Goal: Information Seeking & Learning: Learn about a topic

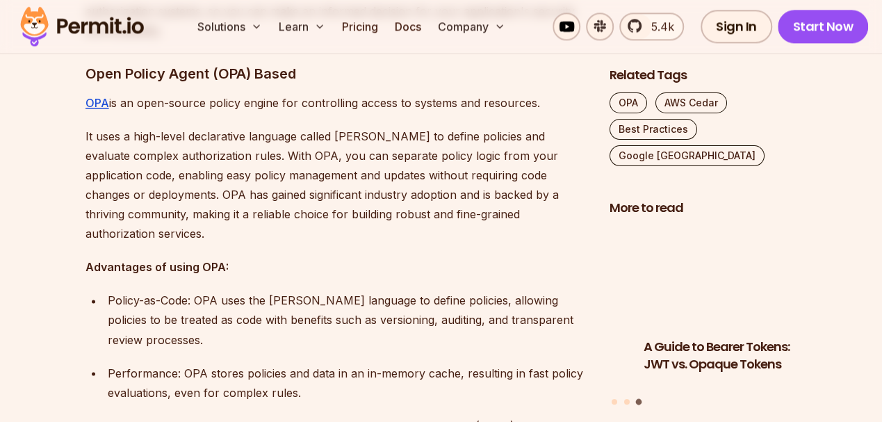
scroll to position [927, 0]
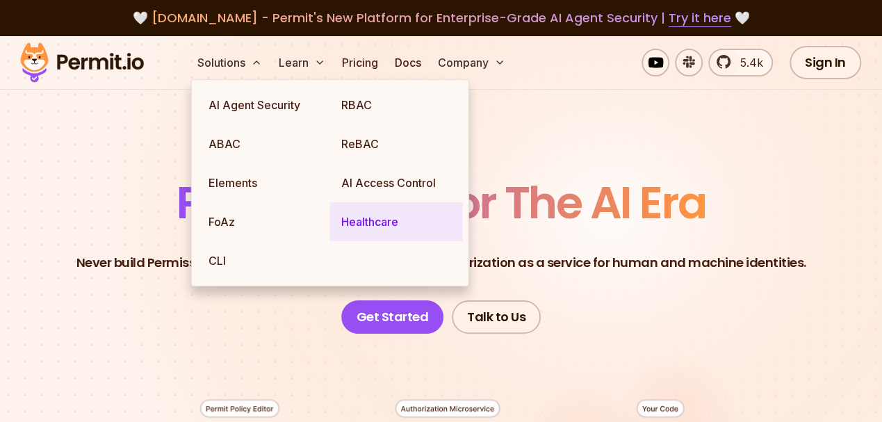
click at [365, 222] on link "Healthcare" at bounding box center [396, 221] width 133 height 39
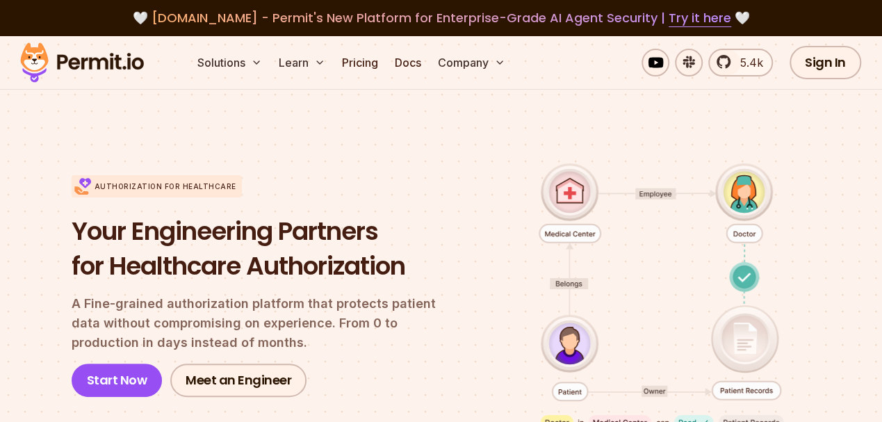
click at [85, 64] on img at bounding box center [82, 62] width 136 height 47
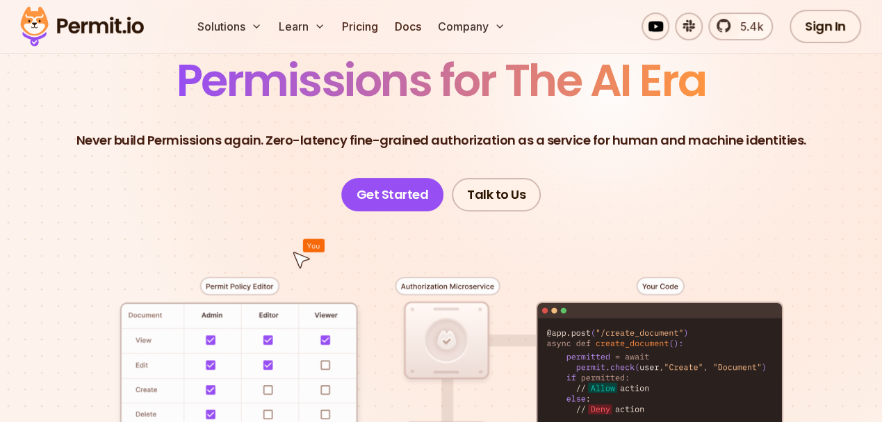
scroll to position [139, 0]
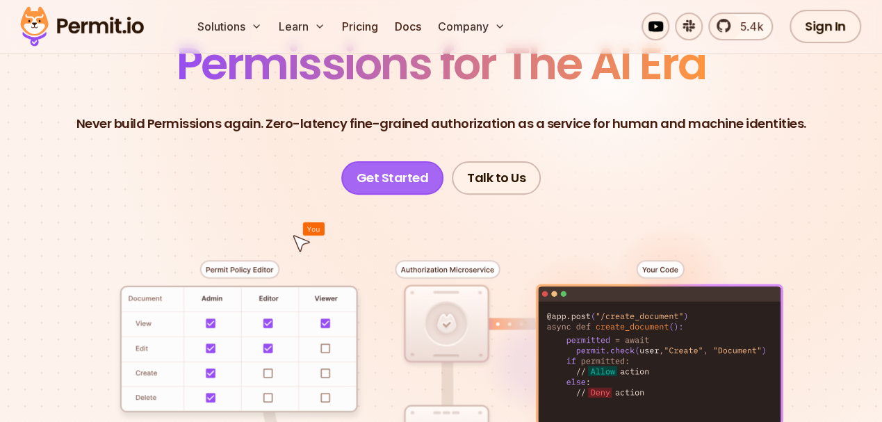
click at [383, 182] on link "Get Started" at bounding box center [392, 177] width 103 height 33
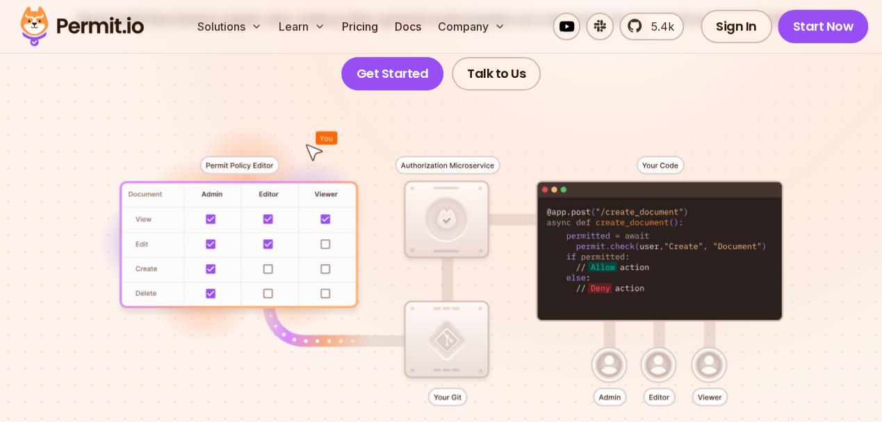
scroll to position [371, 0]
